Goal: Task Accomplishment & Management: Manage account settings

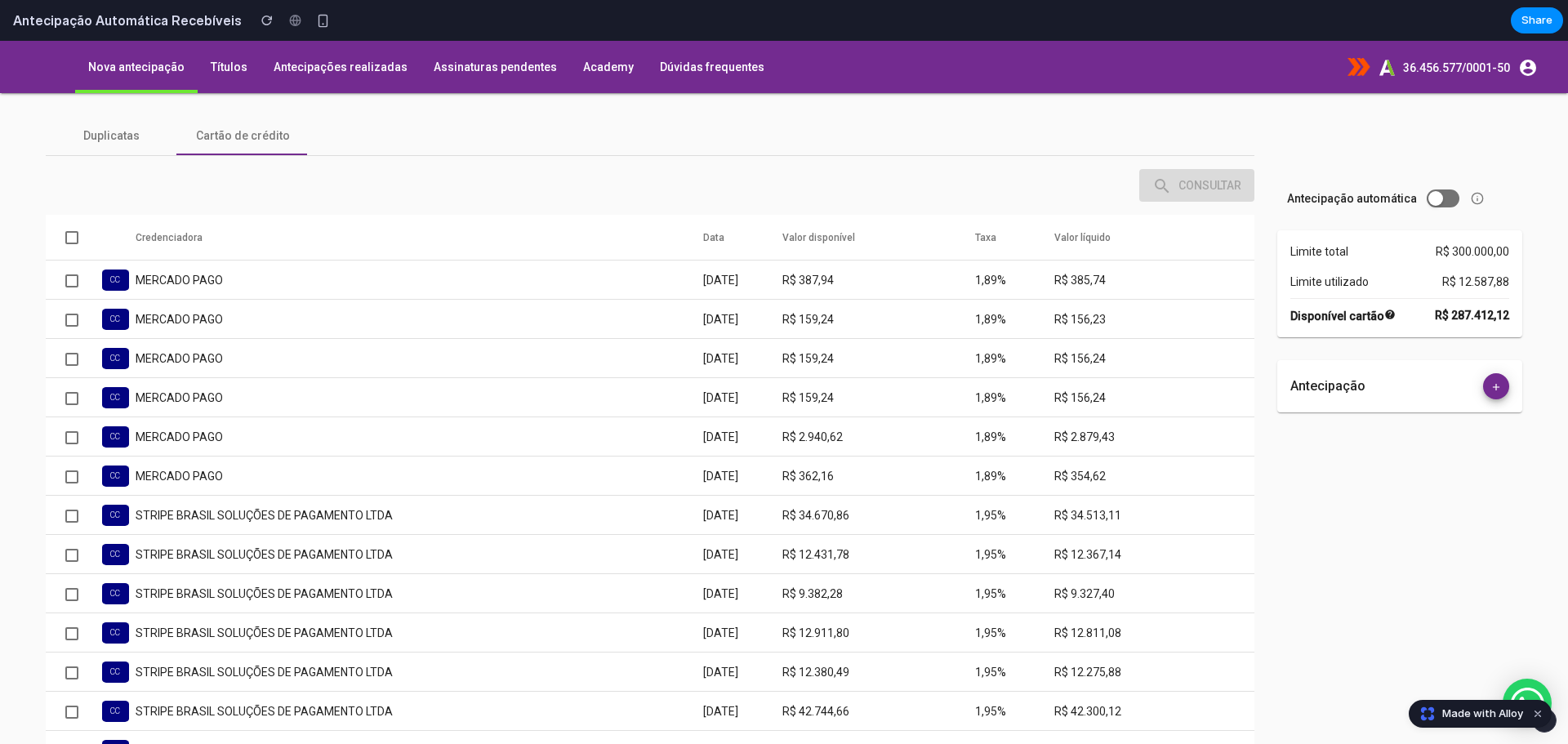
click at [1428, 197] on span "Toggle antecipação automática" at bounding box center [1435, 198] width 15 height 15
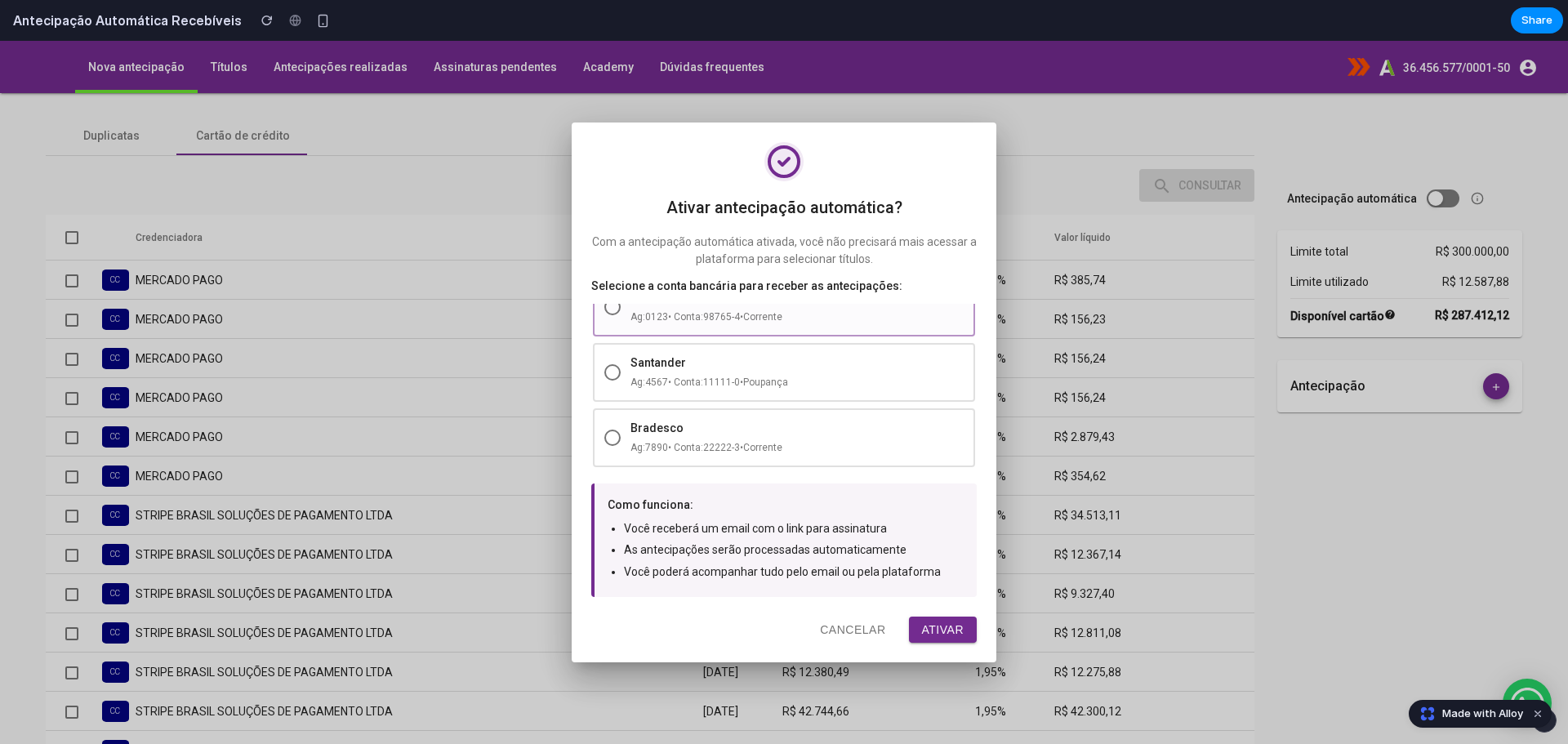
scroll to position [95, 0]
click at [945, 639] on button "Ativar" at bounding box center [943, 630] width 69 height 26
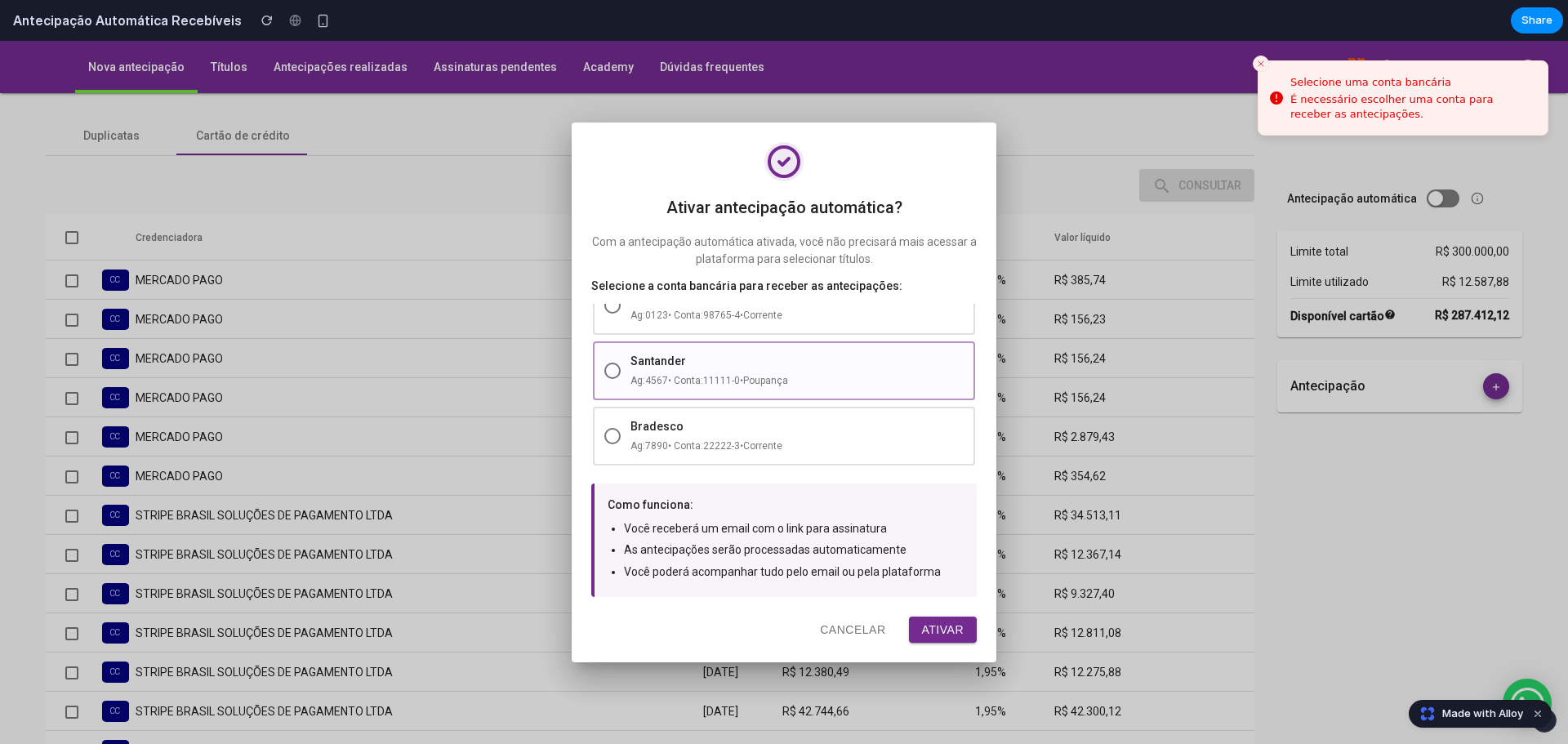
scroll to position [0, 0]
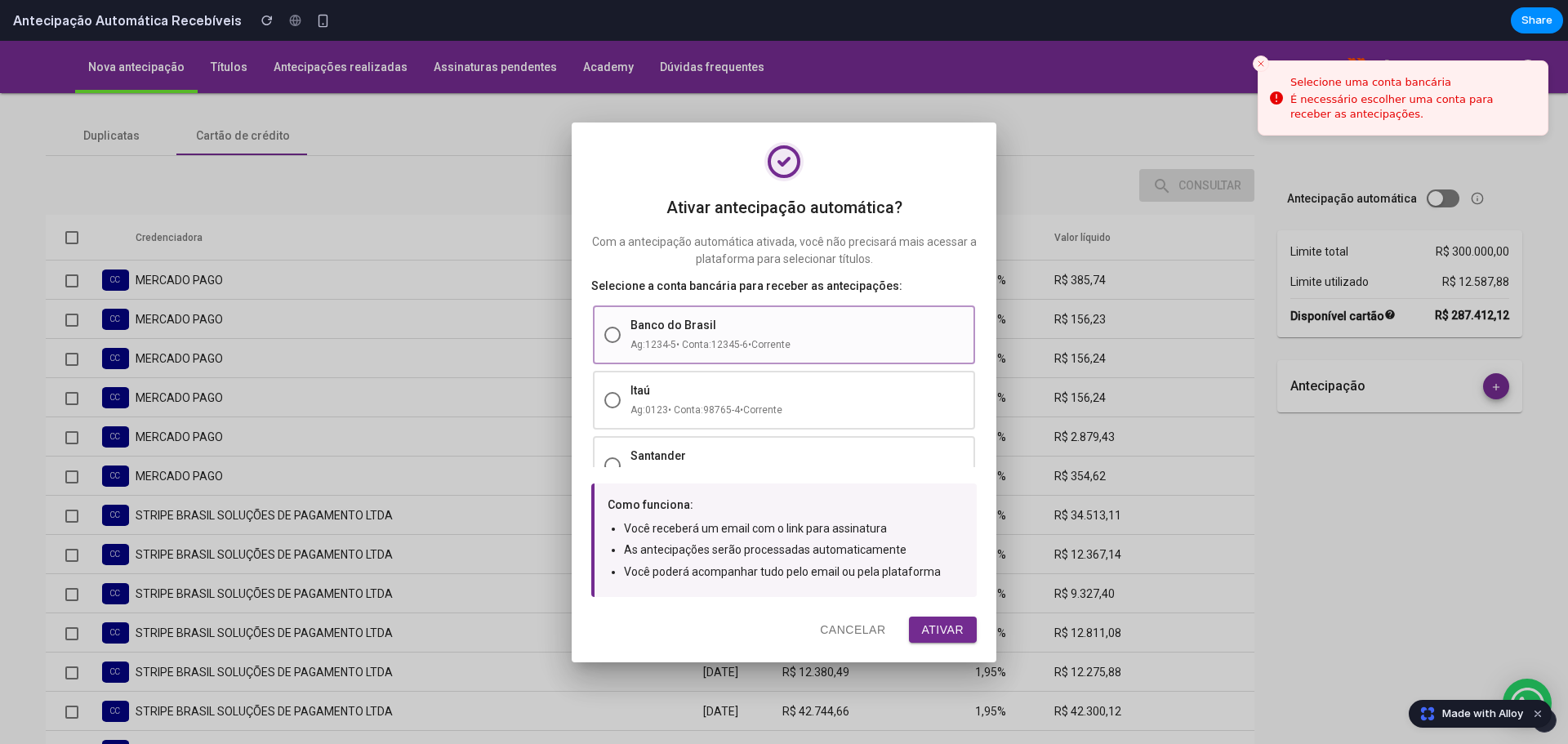
click at [663, 328] on div "Banco do Brasil" at bounding box center [797, 325] width 333 height 16
click at [912, 622] on button "Ativar" at bounding box center [943, 630] width 69 height 26
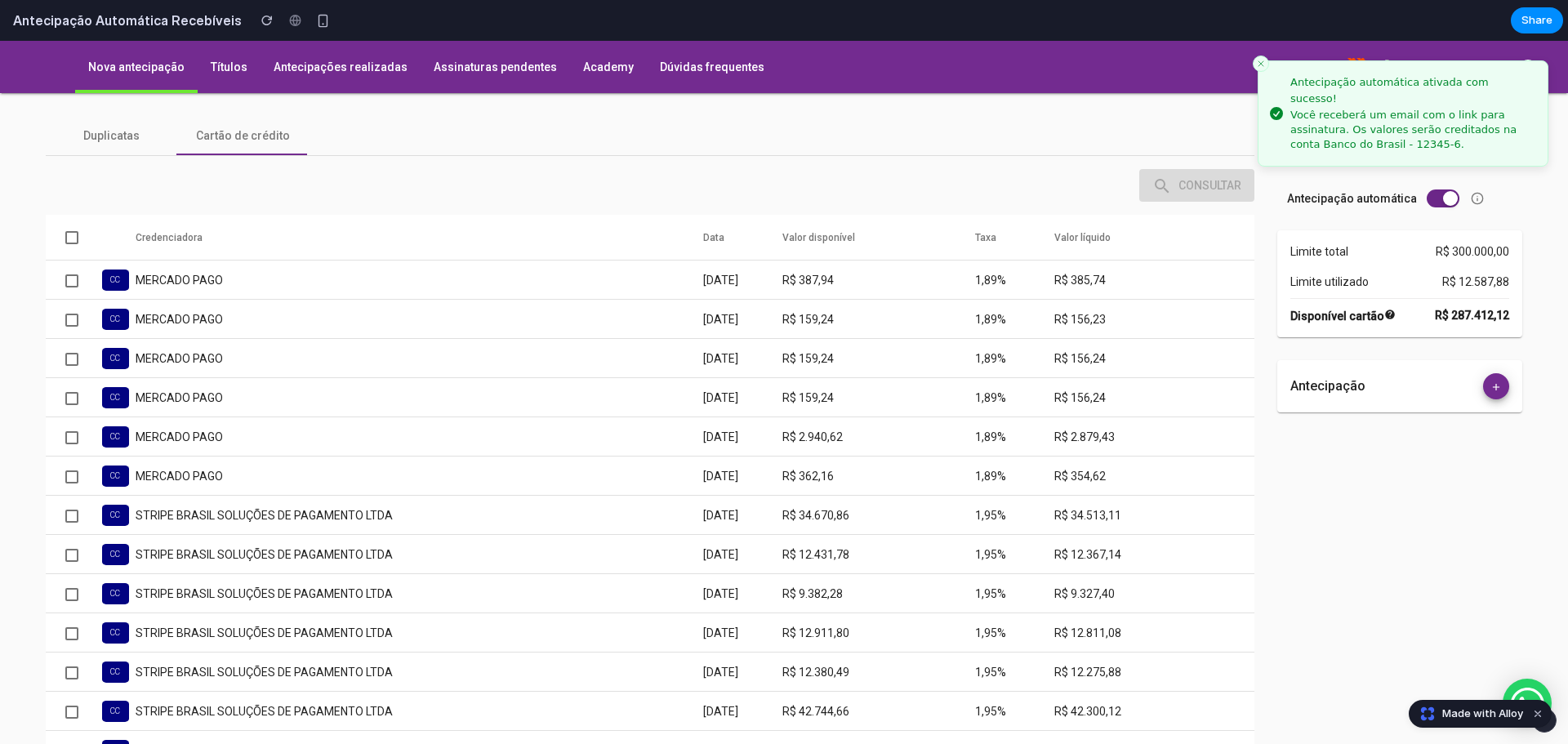
click at [1427, 199] on button "Toggle antecipação automática" at bounding box center [1443, 198] width 33 height 18
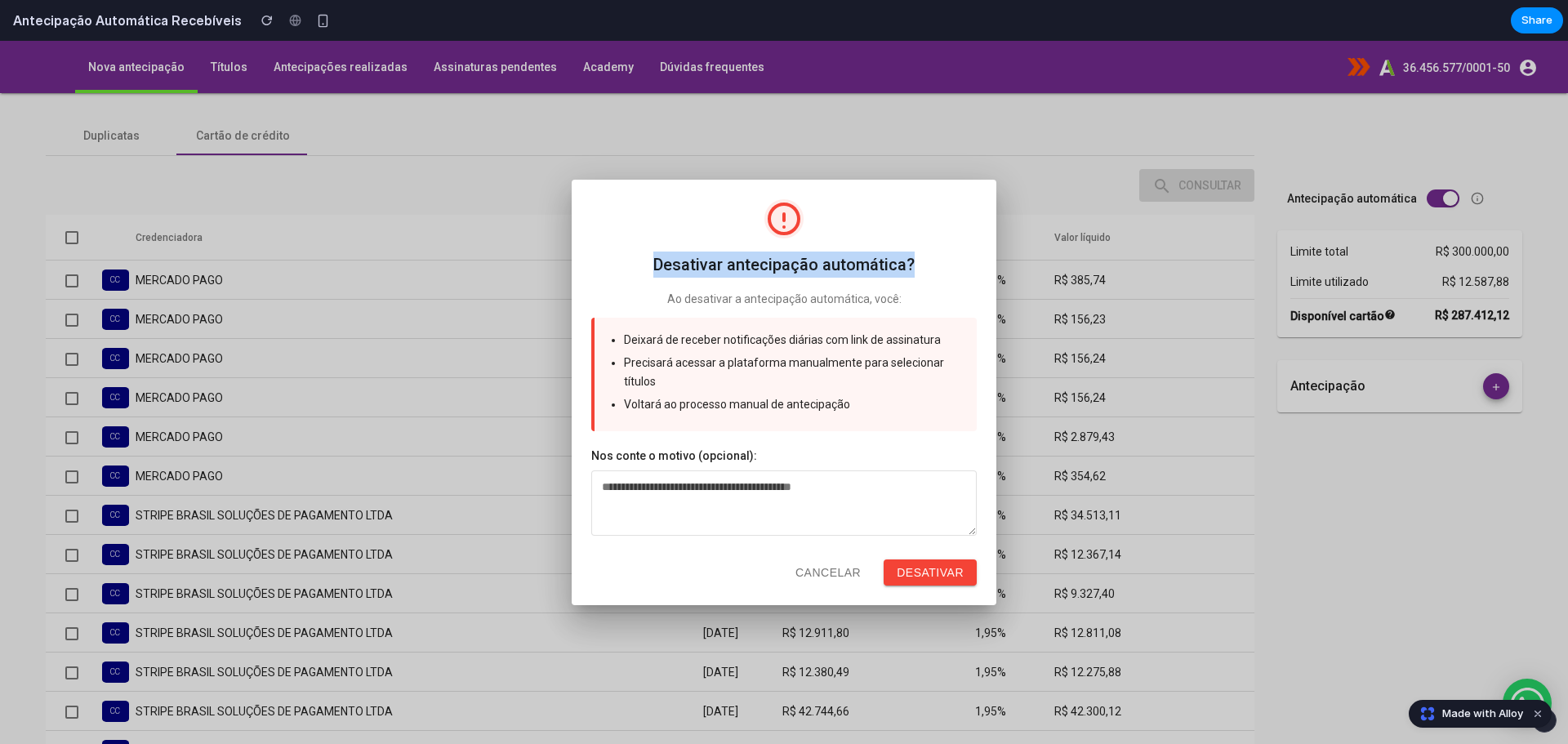
drag, startPoint x: 658, startPoint y: 272, endPoint x: 929, endPoint y: 252, distance: 271.7
click at [929, 252] on h2 "Desativar antecipação automática?" at bounding box center [783, 265] width 385 height 26
copy h2 "Desativar antecipação automática?"
drag, startPoint x: 667, startPoint y: 303, endPoint x: 903, endPoint y: 298, distance: 236.1
click at [903, 298] on p "Ao desativar a antecipação automática, você:" at bounding box center [783, 299] width 385 height 17
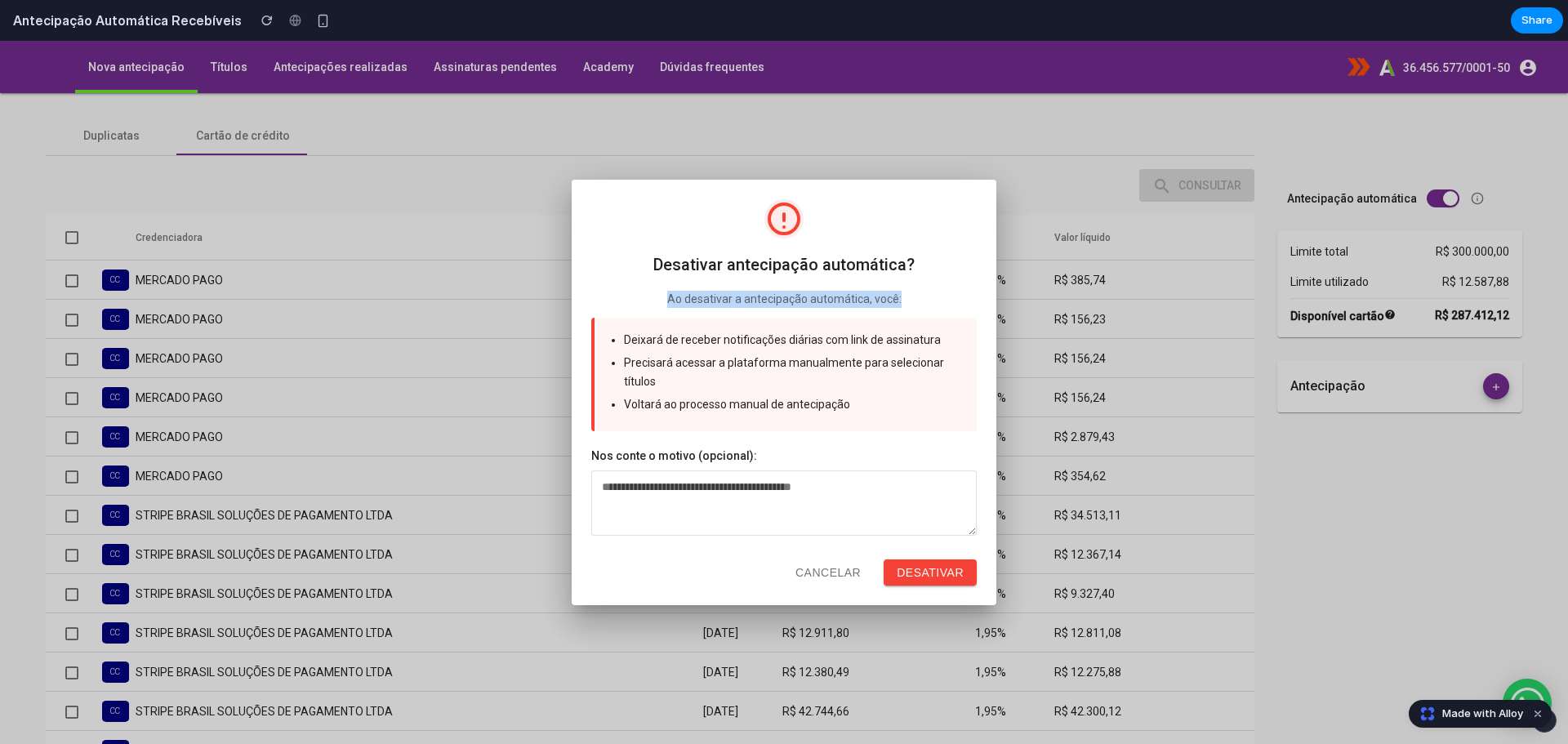
copy p "Ao desativar a antecipação automática, você:"
click at [912, 572] on button "Desativar" at bounding box center [930, 572] width 93 height 26
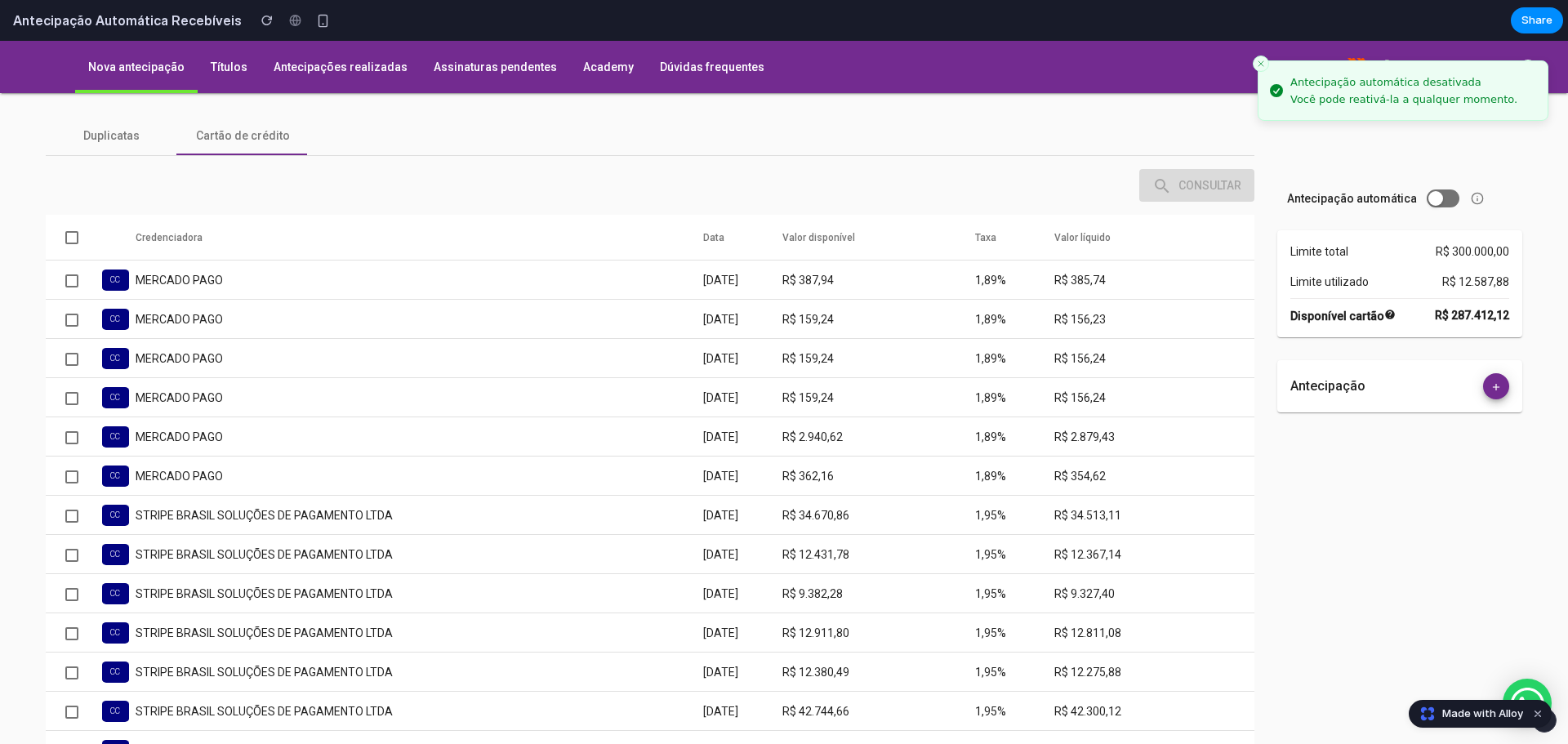
click at [1430, 195] on button "Toggle antecipação automática" at bounding box center [1443, 198] width 33 height 18
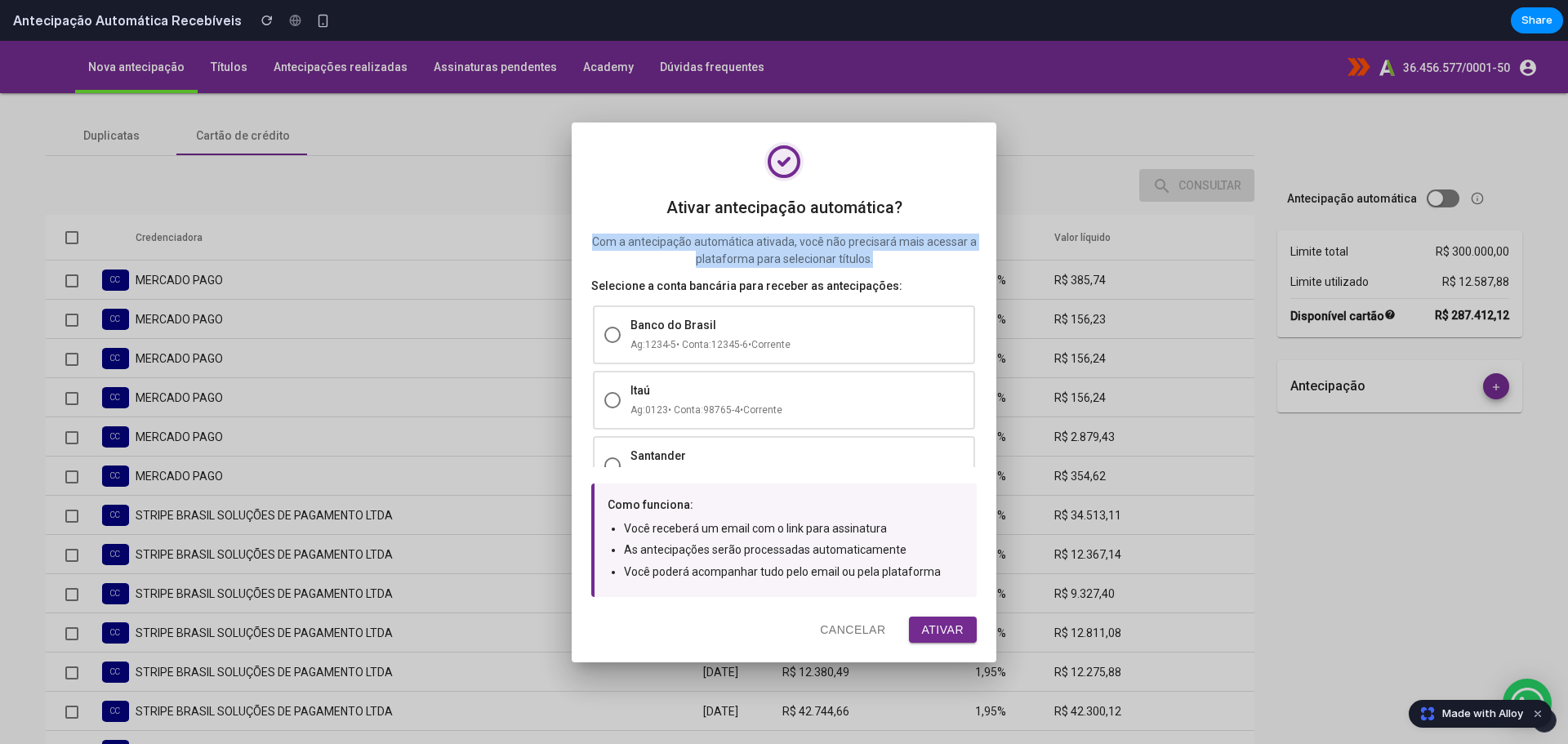
drag, startPoint x: 577, startPoint y: 241, endPoint x: 897, endPoint y: 265, distance: 320.9
click at [897, 265] on div "Ativar antecipação automática? Com a antecipação automática ativada, você não p…" at bounding box center [783, 392] width 425 height 540
copy p "Com a antecipação automática ativada, você não precisará mais acessar a platafo…"
click at [930, 622] on button "Ativar" at bounding box center [943, 630] width 69 height 26
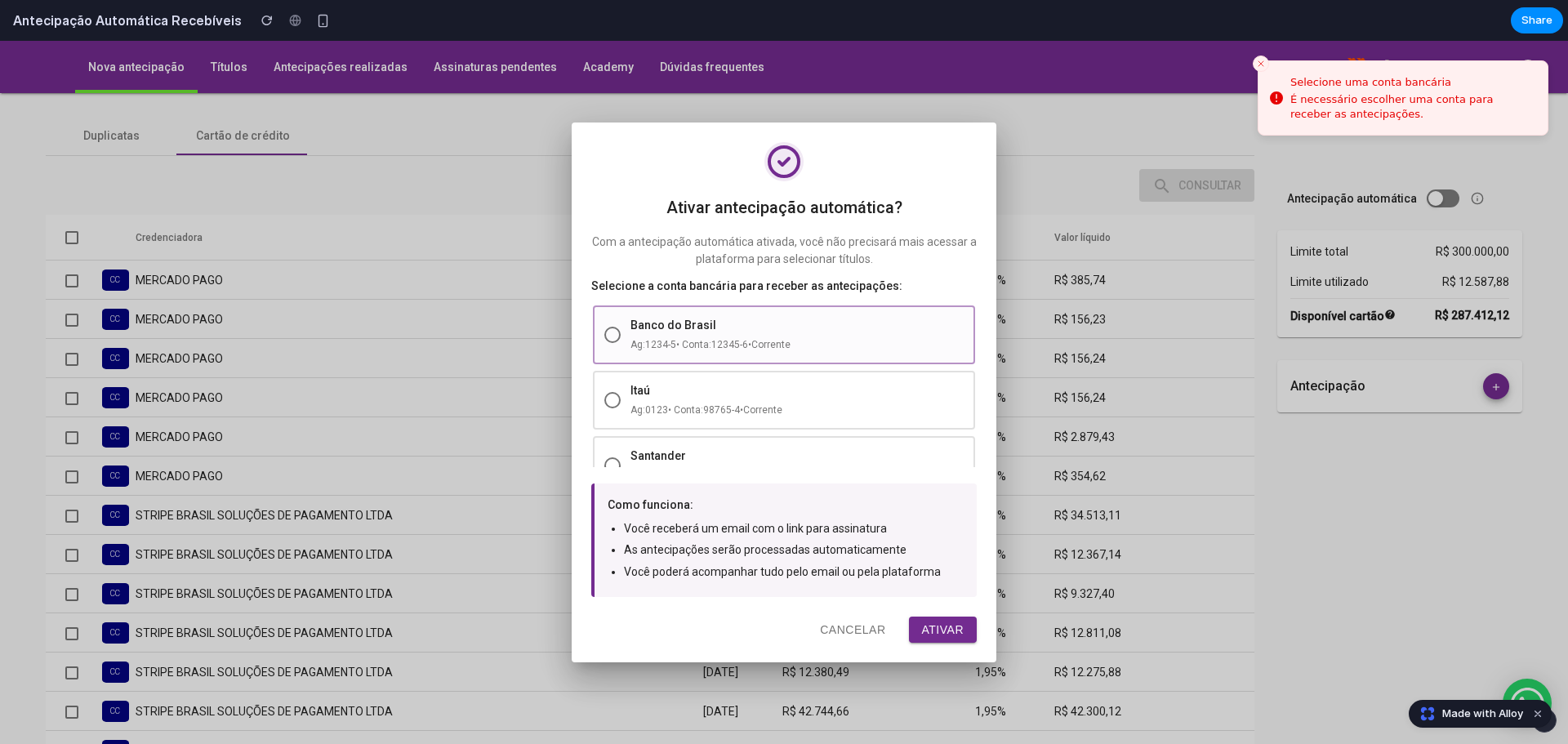
click at [666, 324] on div "Banco do Brasil" at bounding box center [797, 325] width 333 height 16
click at [937, 634] on button "Ativar" at bounding box center [943, 630] width 69 height 26
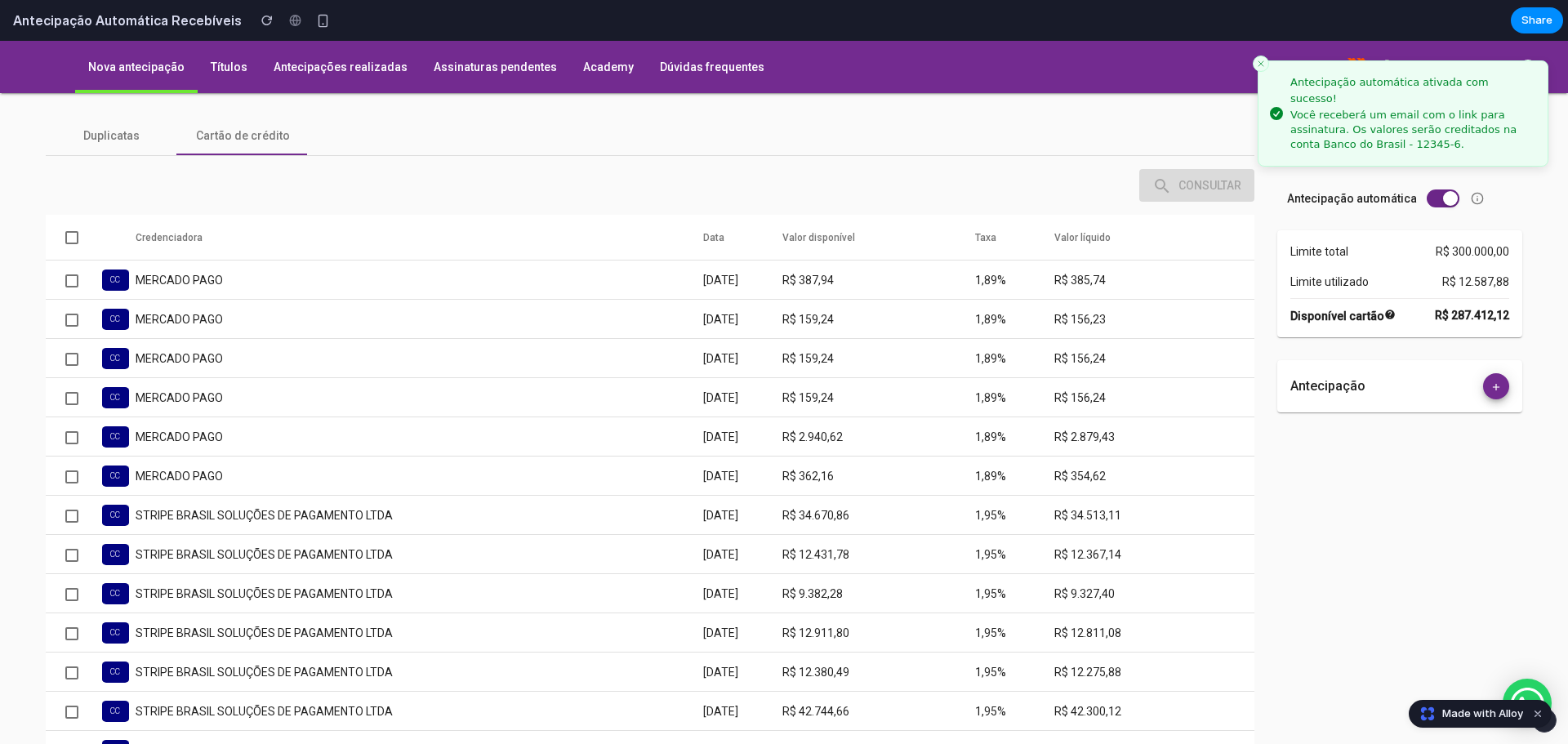
click at [1427, 191] on button "Toggle antecipação automática" at bounding box center [1443, 198] width 33 height 18
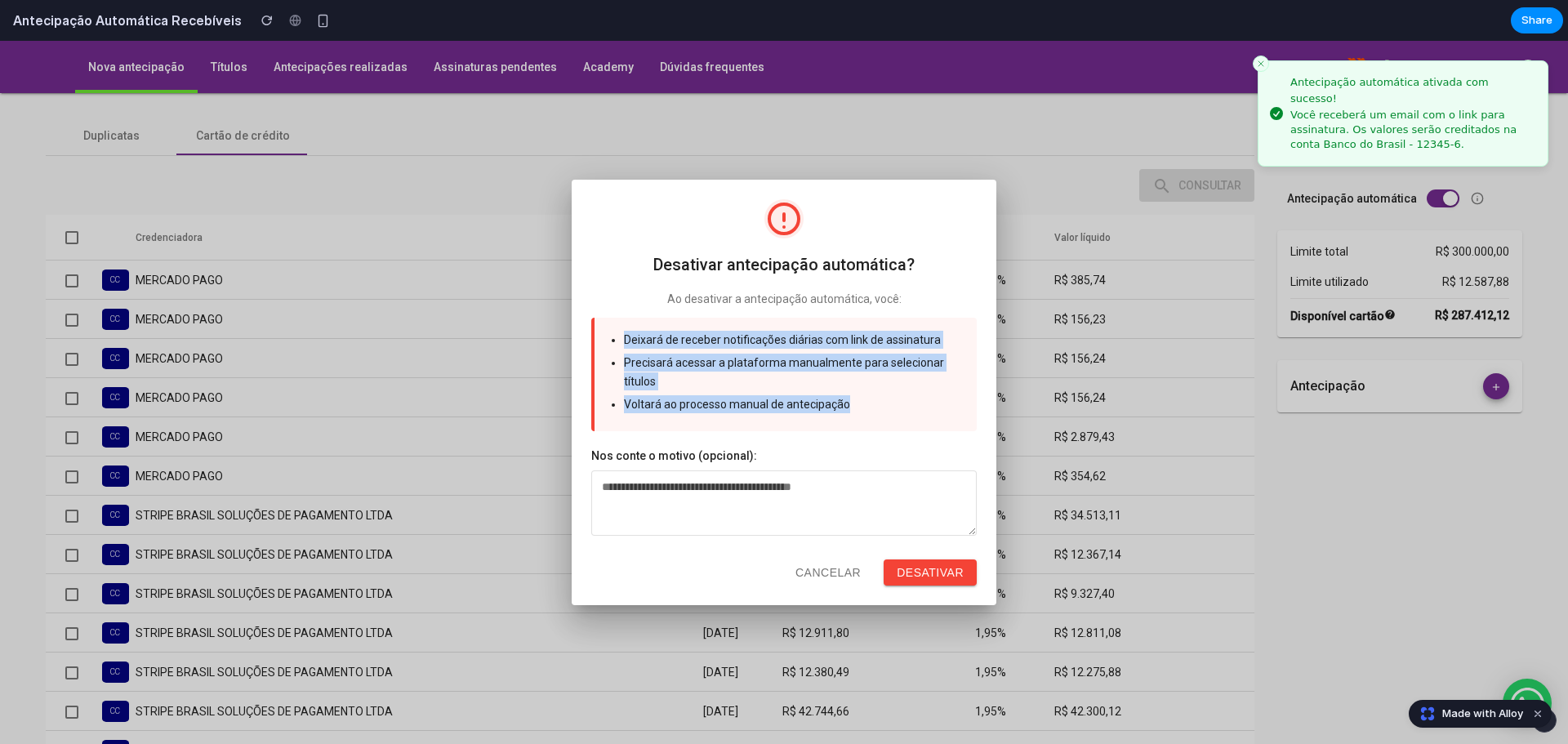
drag, startPoint x: 853, startPoint y: 403, endPoint x: 618, endPoint y: 331, distance: 245.8
click at [618, 331] on ul "Deixará de receber notificações diárias com link de assinatura Precisará acessa…" at bounding box center [785, 372] width 356 height 84
copy ul "Deixará de receber notificações diárias com link de assinatura Precisará acessa…"
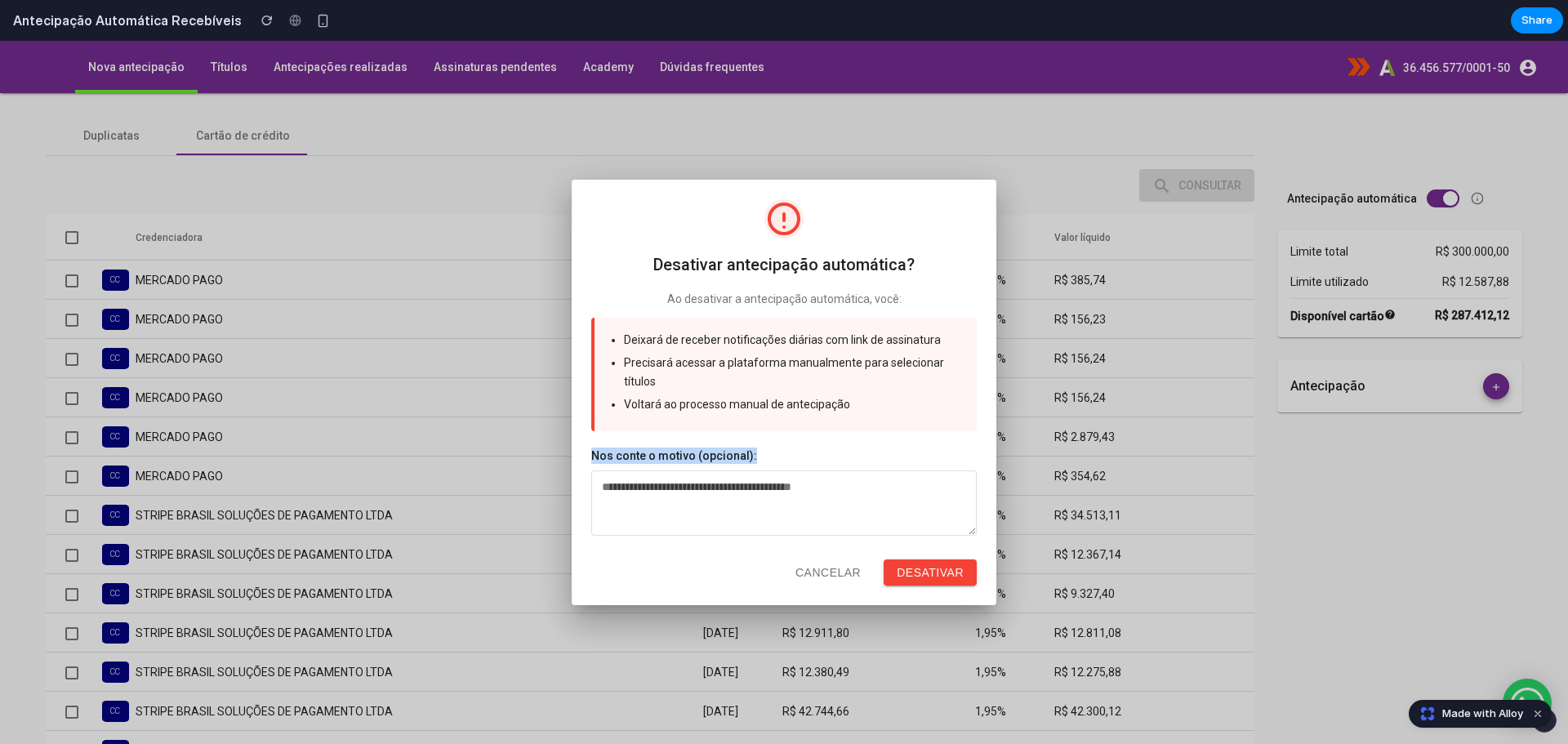
drag, startPoint x: 591, startPoint y: 455, endPoint x: 759, endPoint y: 455, distance: 168.0
click at [759, 455] on label "Nos conte o motivo (opcional):" at bounding box center [783, 455] width 385 height 16
copy label "Nos conte o motivo (opcional):"
drag, startPoint x: 973, startPoint y: 533, endPoint x: 880, endPoint y: 143, distance: 400.9
click at [880, 143] on div "Desativar antecipação automática? Ao desativar a antecipação automática, você: …" at bounding box center [784, 392] width 1568 height 703
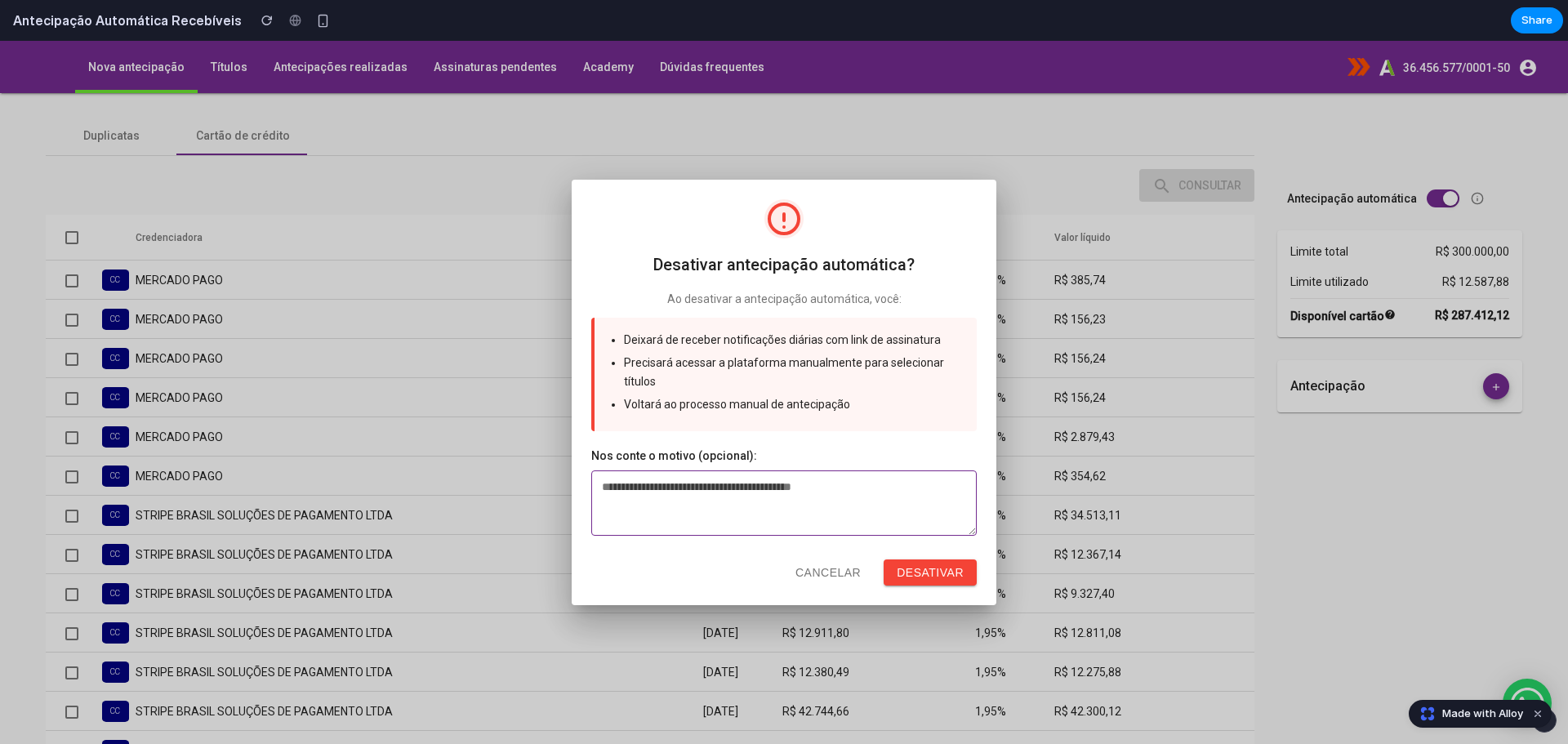
click at [601, 487] on textarea at bounding box center [783, 503] width 385 height 66
click at [764, 508] on textarea "* * * *" at bounding box center [783, 503] width 385 height 66
type textarea "* * * *"
click at [633, 509] on textarea "* * * *" at bounding box center [783, 503] width 385 height 66
click at [661, 441] on div "Desativar antecipação automática? Ao desativar a antecipação automática, você: …" at bounding box center [783, 393] width 425 height 427
